Goal: Navigation & Orientation: Go to known website

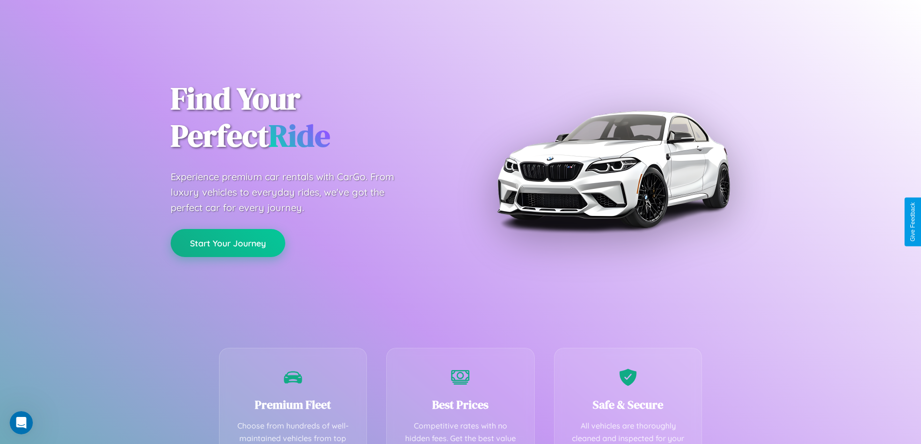
click at [228, 243] on button "Start Your Journey" at bounding box center [228, 243] width 115 height 28
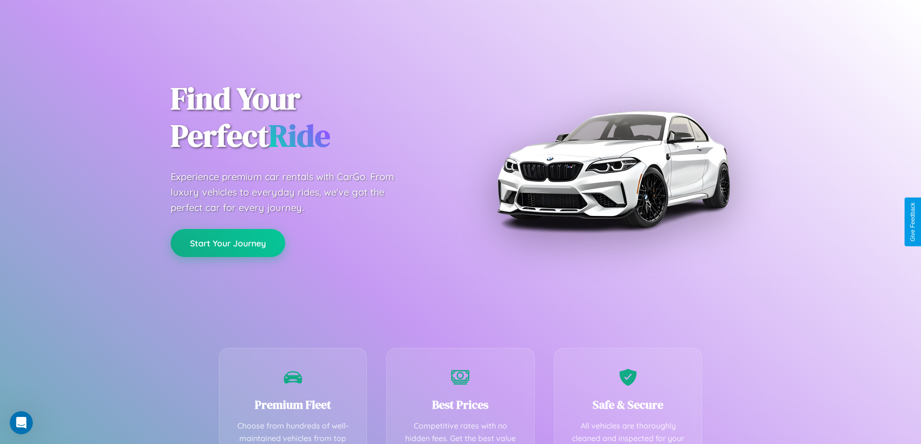
click at [228, 243] on button "Start Your Journey" at bounding box center [228, 243] width 115 height 28
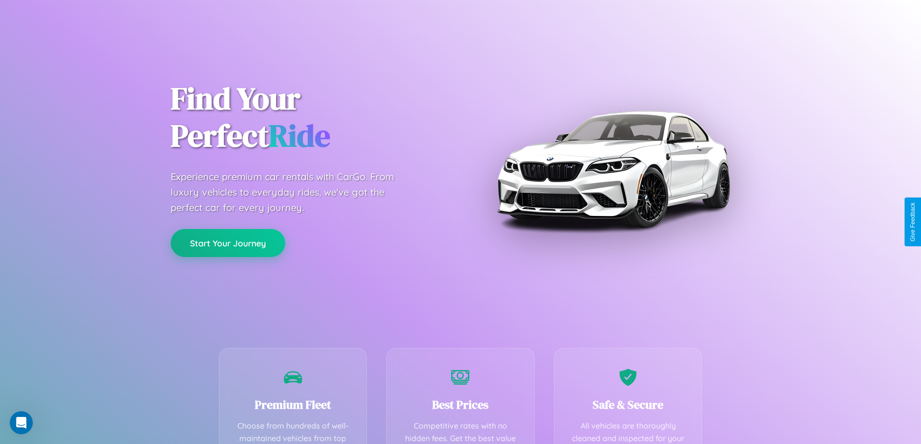
click at [228, 243] on button "Start Your Journey" at bounding box center [228, 243] width 115 height 28
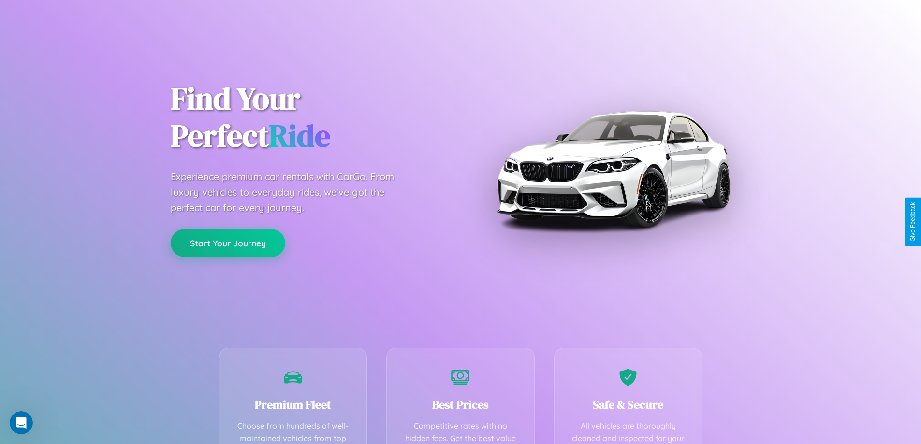
click at [228, 243] on button "Start Your Journey" at bounding box center [228, 243] width 115 height 28
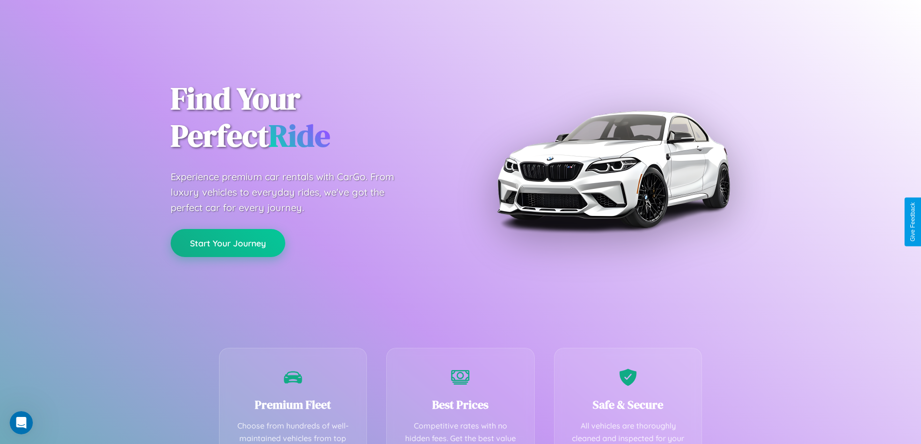
click at [228, 243] on button "Start Your Journey" at bounding box center [228, 243] width 115 height 28
